Goal: Task Accomplishment & Management: Use online tool/utility

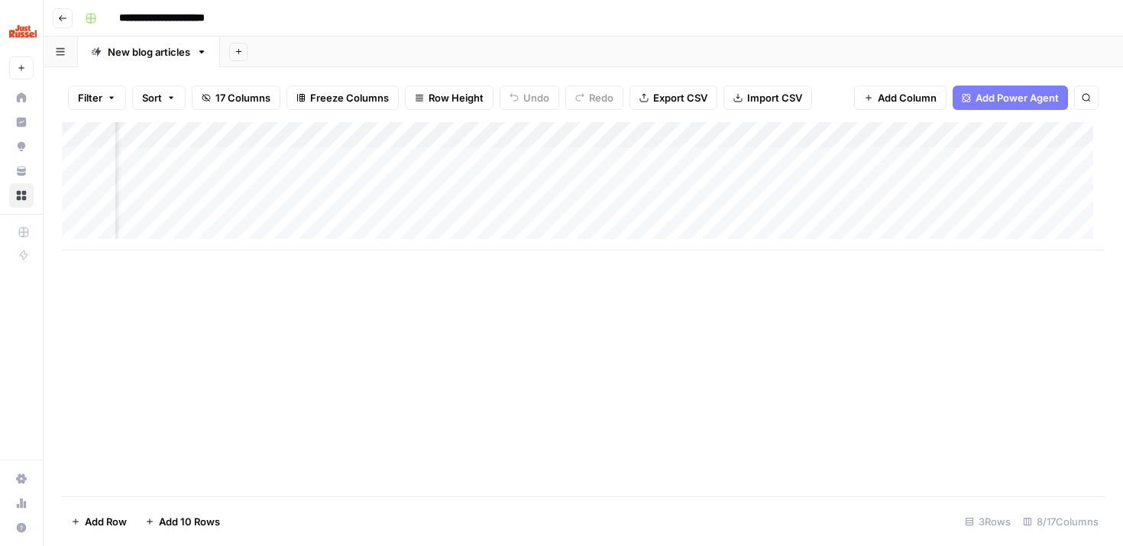
scroll to position [0, 439]
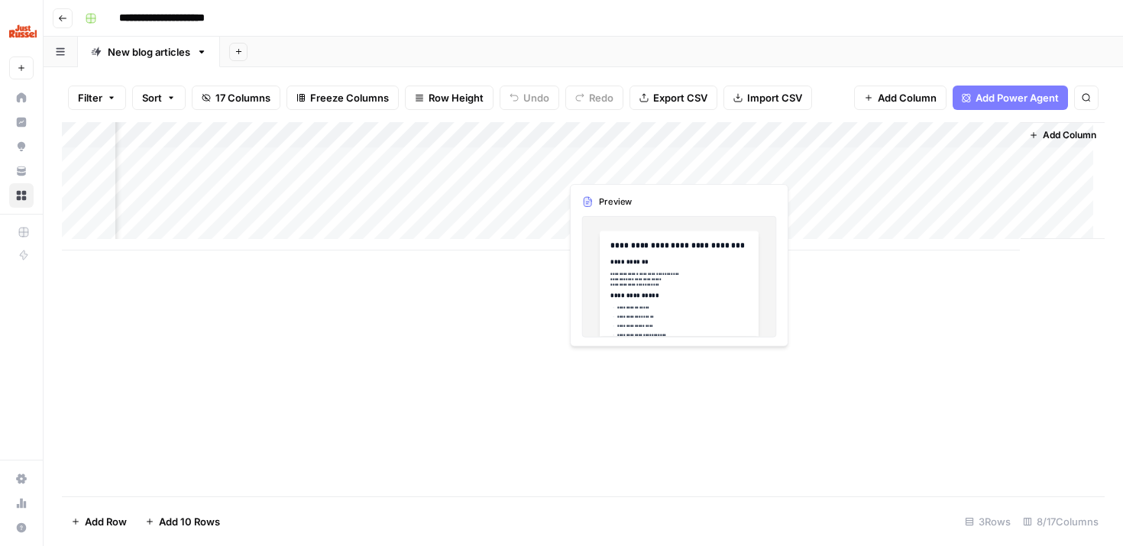
click at [604, 161] on div "Add Column" at bounding box center [583, 186] width 1043 height 128
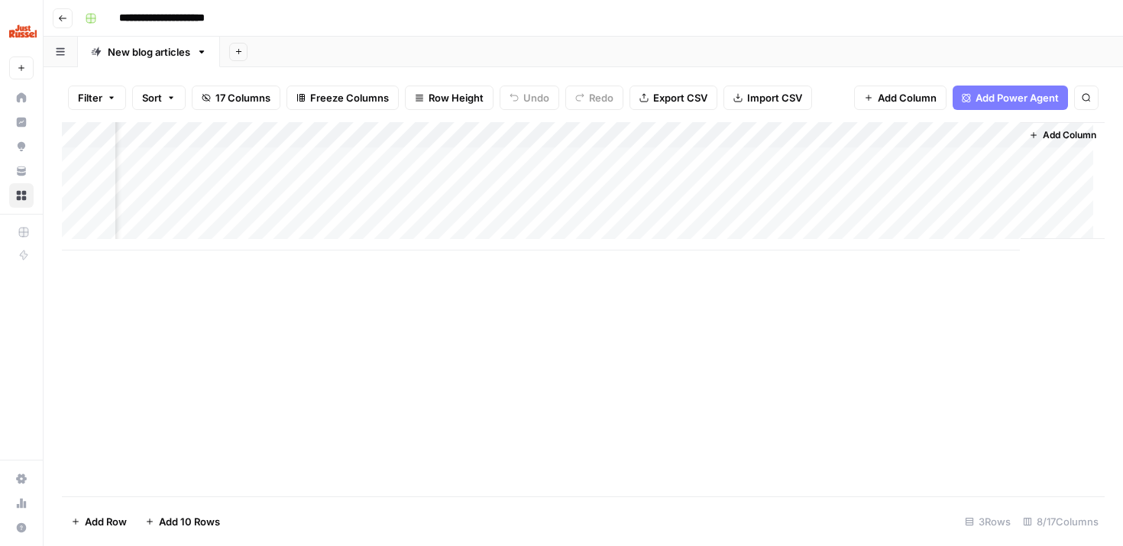
click at [678, 157] on div "Add Column" at bounding box center [583, 186] width 1043 height 128
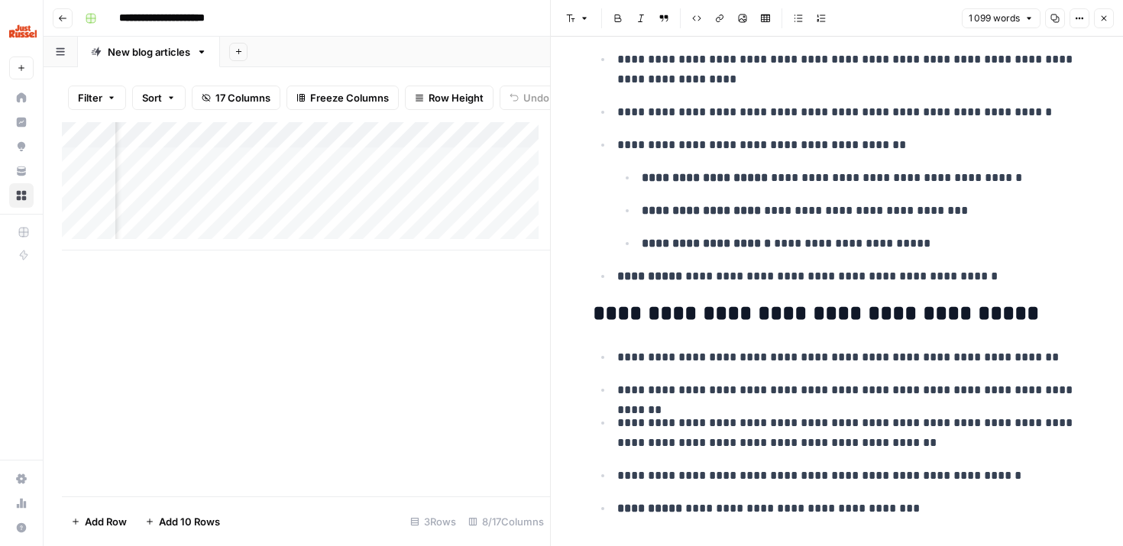
scroll to position [3986, 0]
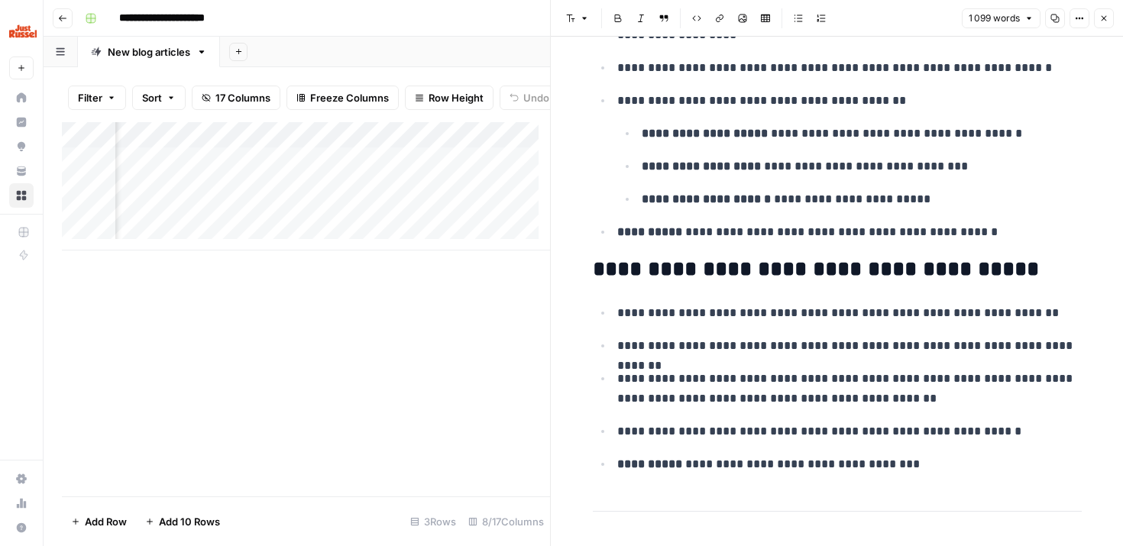
click at [312, 274] on div "Add Column" at bounding box center [306, 309] width 488 height 374
drag, startPoint x: 1100, startPoint y: 20, endPoint x: 977, endPoint y: 71, distance: 133.2
click at [1100, 20] on icon "button" at bounding box center [1103, 18] width 9 height 9
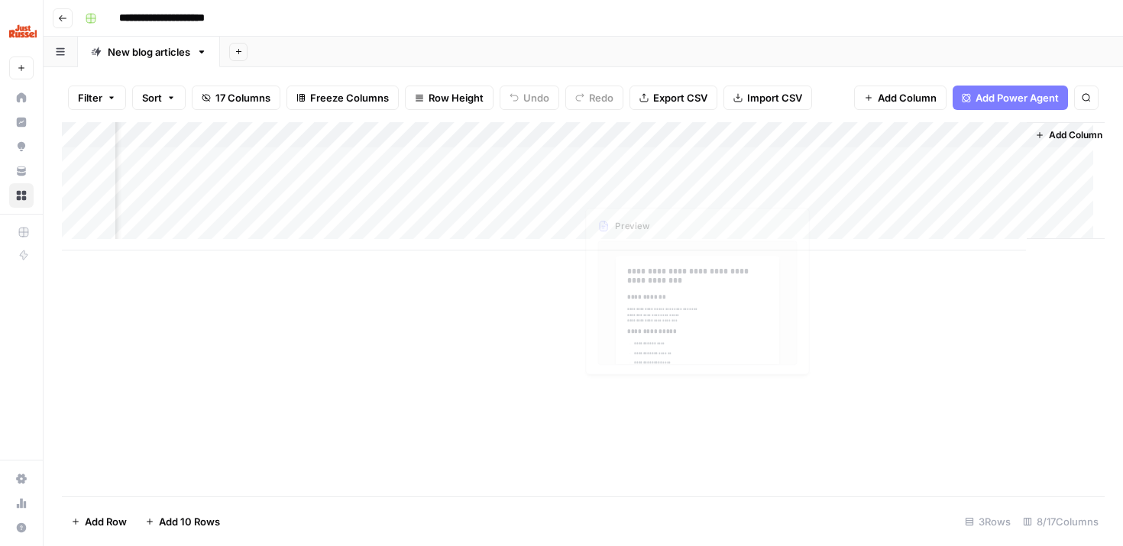
scroll to position [0, 439]
click at [838, 132] on div "Add Column" at bounding box center [583, 186] width 1043 height 128
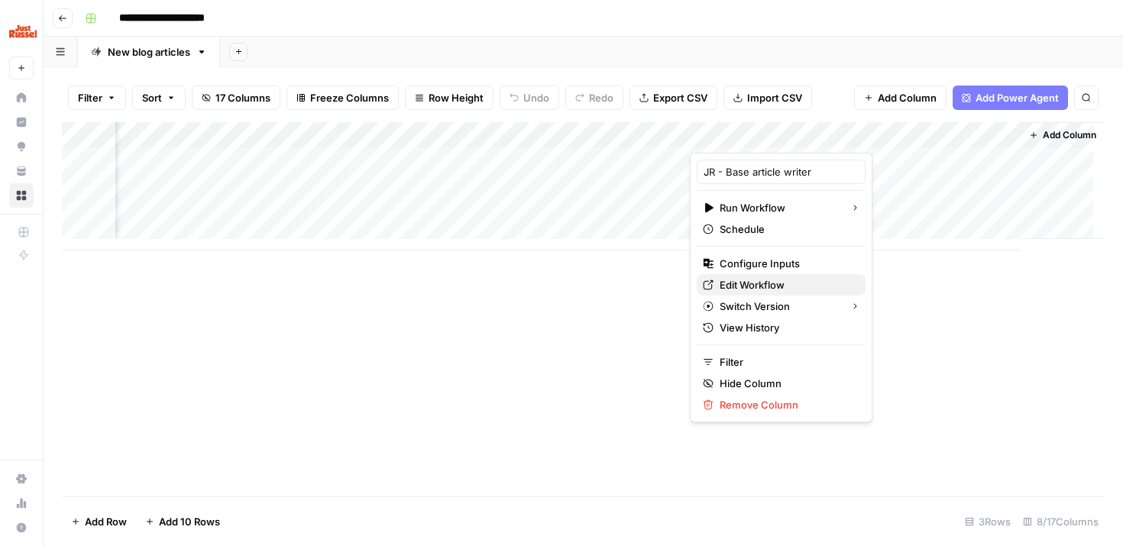
click at [744, 289] on span "Edit Workflow" at bounding box center [787, 284] width 134 height 15
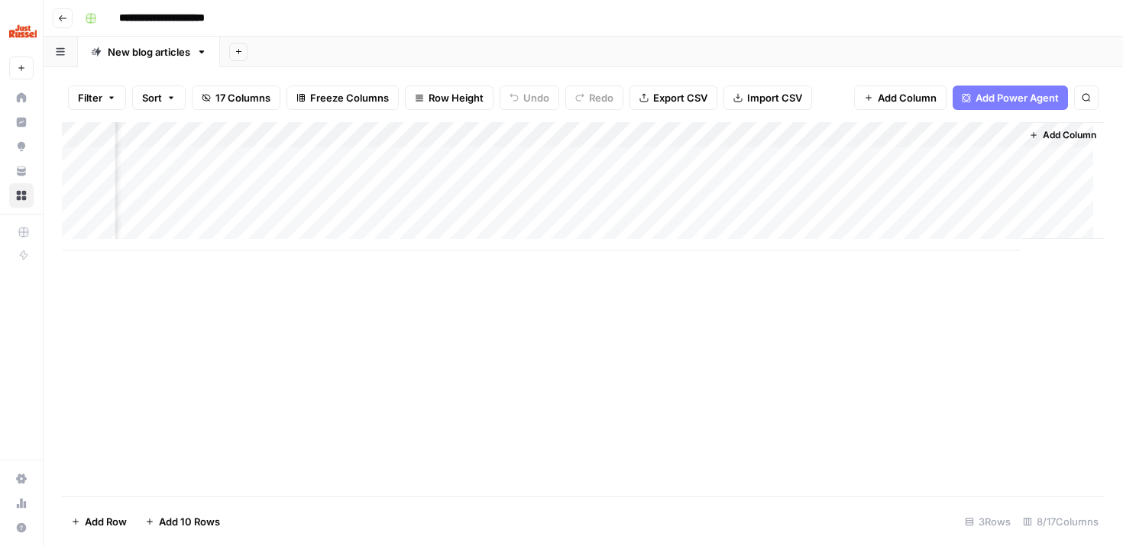
click at [840, 131] on div "Add Column" at bounding box center [583, 186] width 1043 height 128
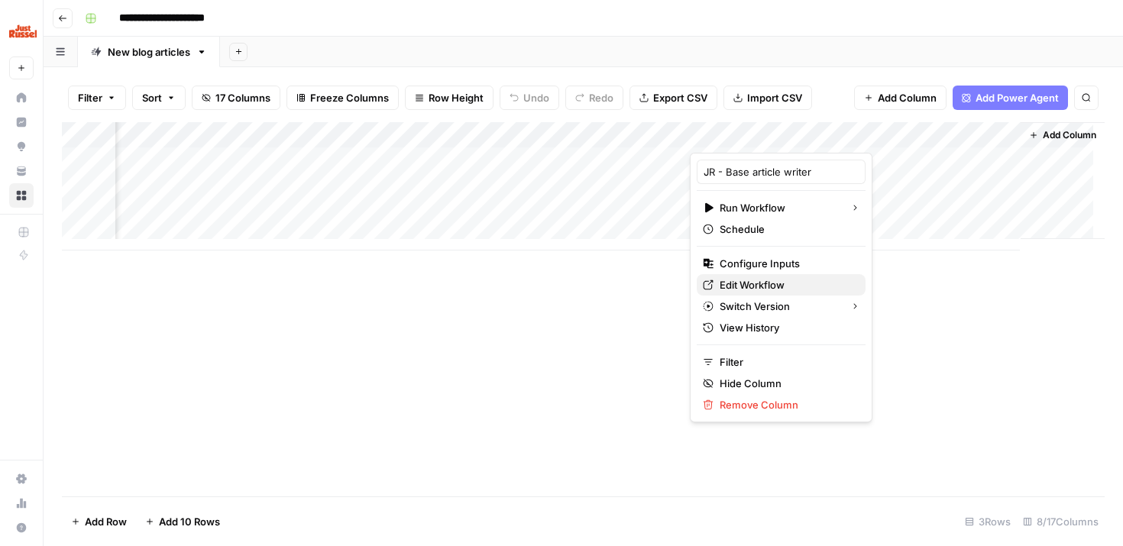
click at [772, 284] on span "Edit Workflow" at bounding box center [787, 284] width 134 height 15
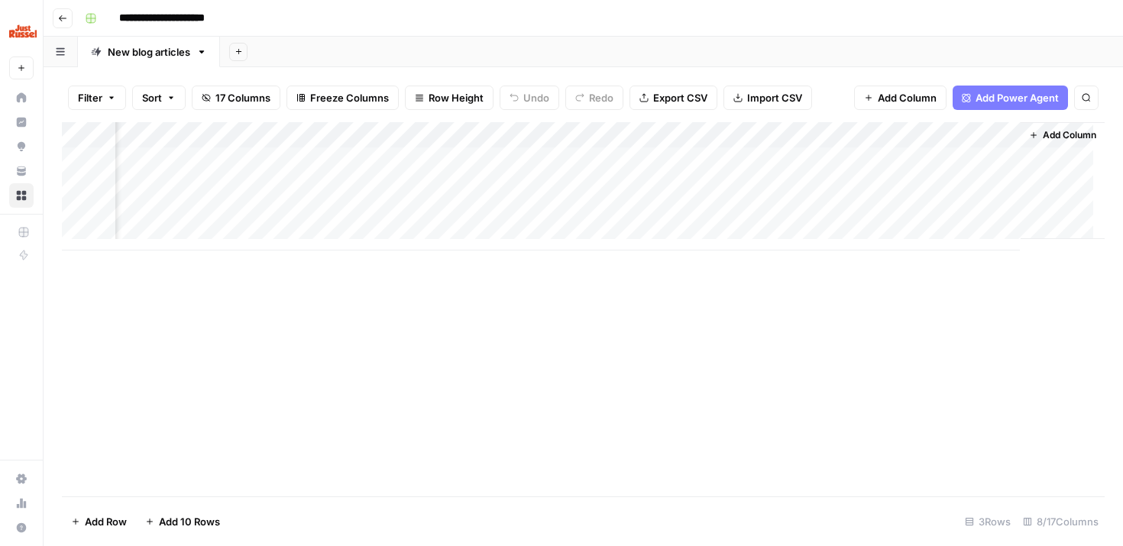
click at [521, 134] on div "Add Column" at bounding box center [583, 186] width 1043 height 128
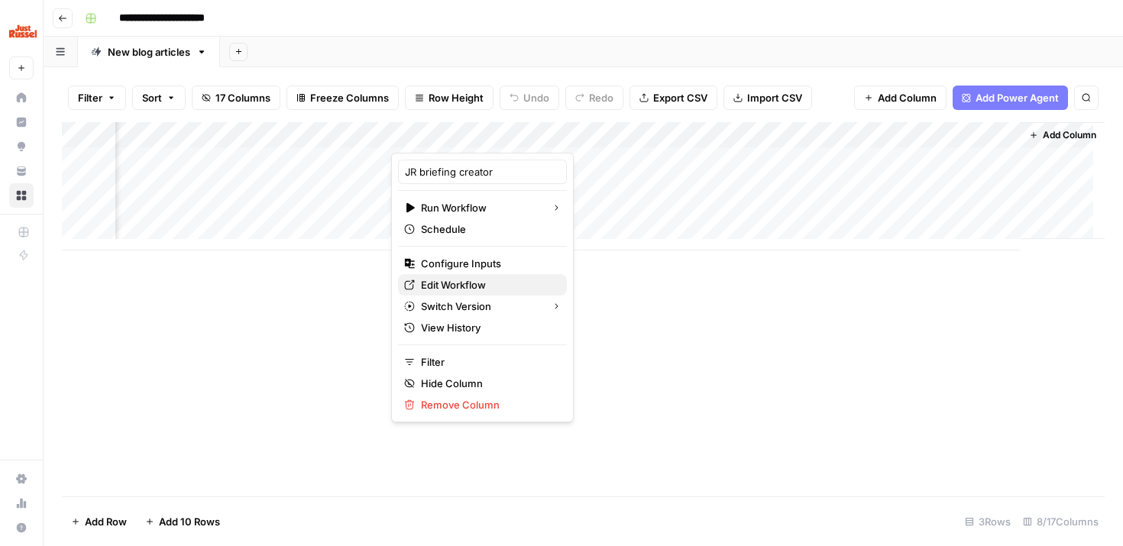
click at [472, 286] on span "Edit Workflow" at bounding box center [488, 284] width 134 height 15
